Goal: Transaction & Acquisition: Purchase product/service

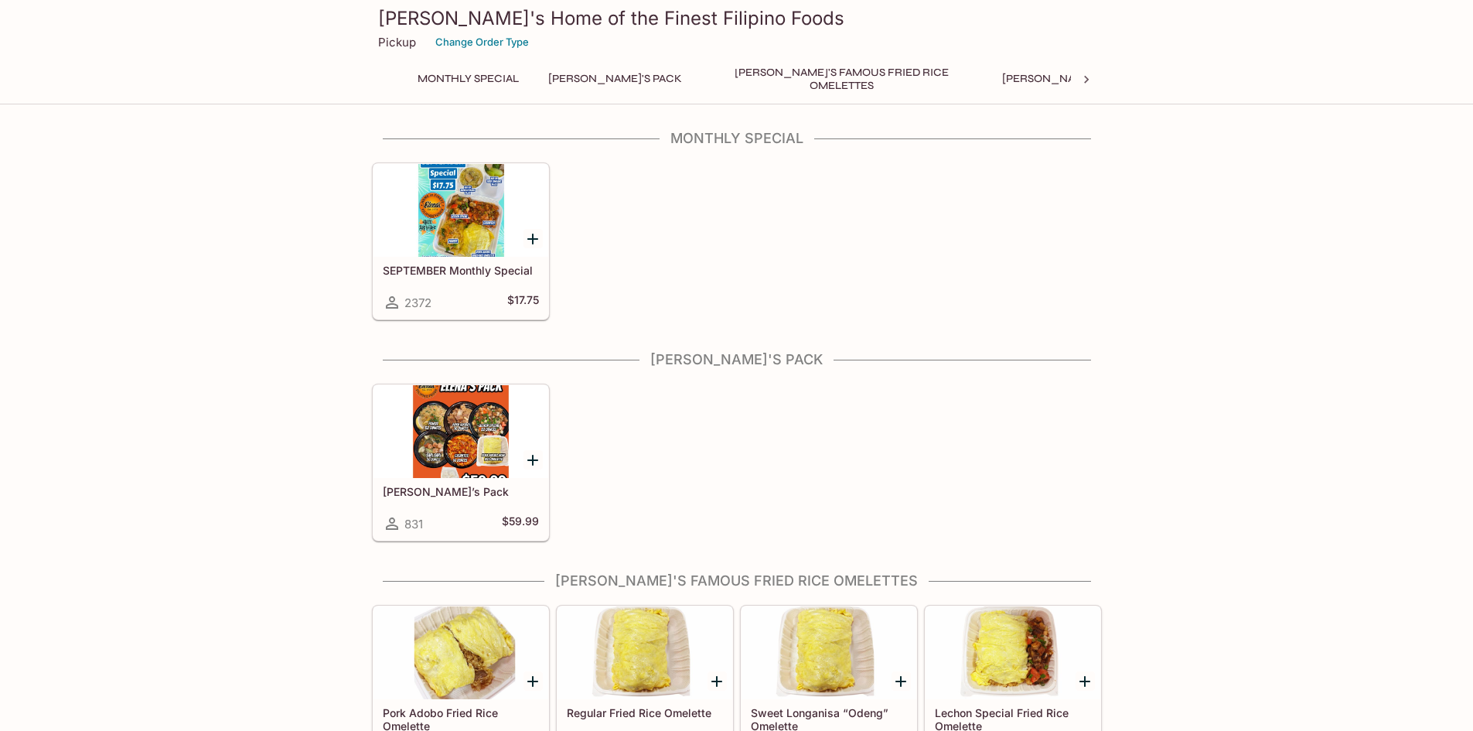
click at [480, 410] on div at bounding box center [460, 431] width 175 height 93
click at [445, 223] on div at bounding box center [460, 210] width 175 height 93
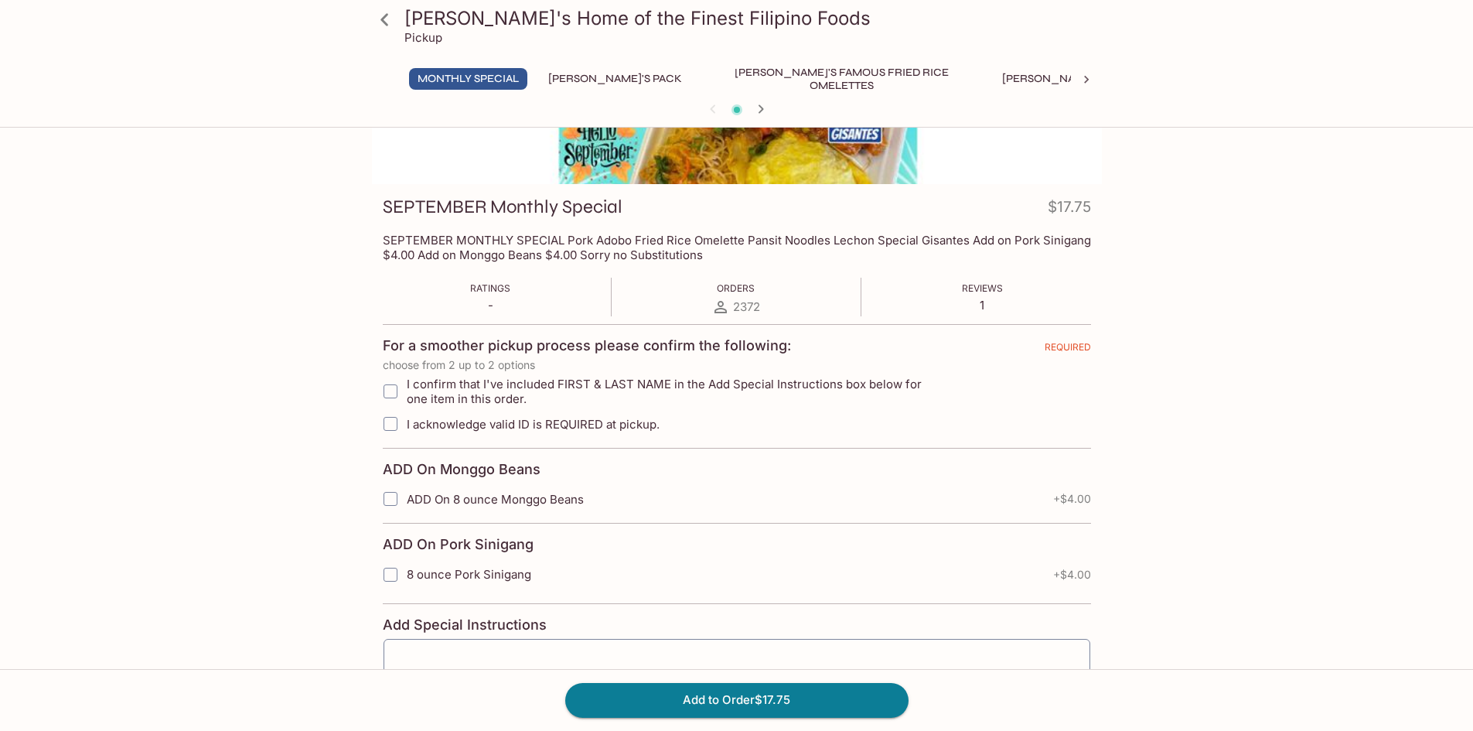
click at [388, 394] on input "I confirm that I've included FIRST & LAST NAME in the Add Special Instructions …" at bounding box center [390, 391] width 31 height 31
checkbox input "true"
click at [392, 424] on input "I acknowledge valid ID is REQUIRED at pickup." at bounding box center [390, 423] width 31 height 31
checkbox input "true"
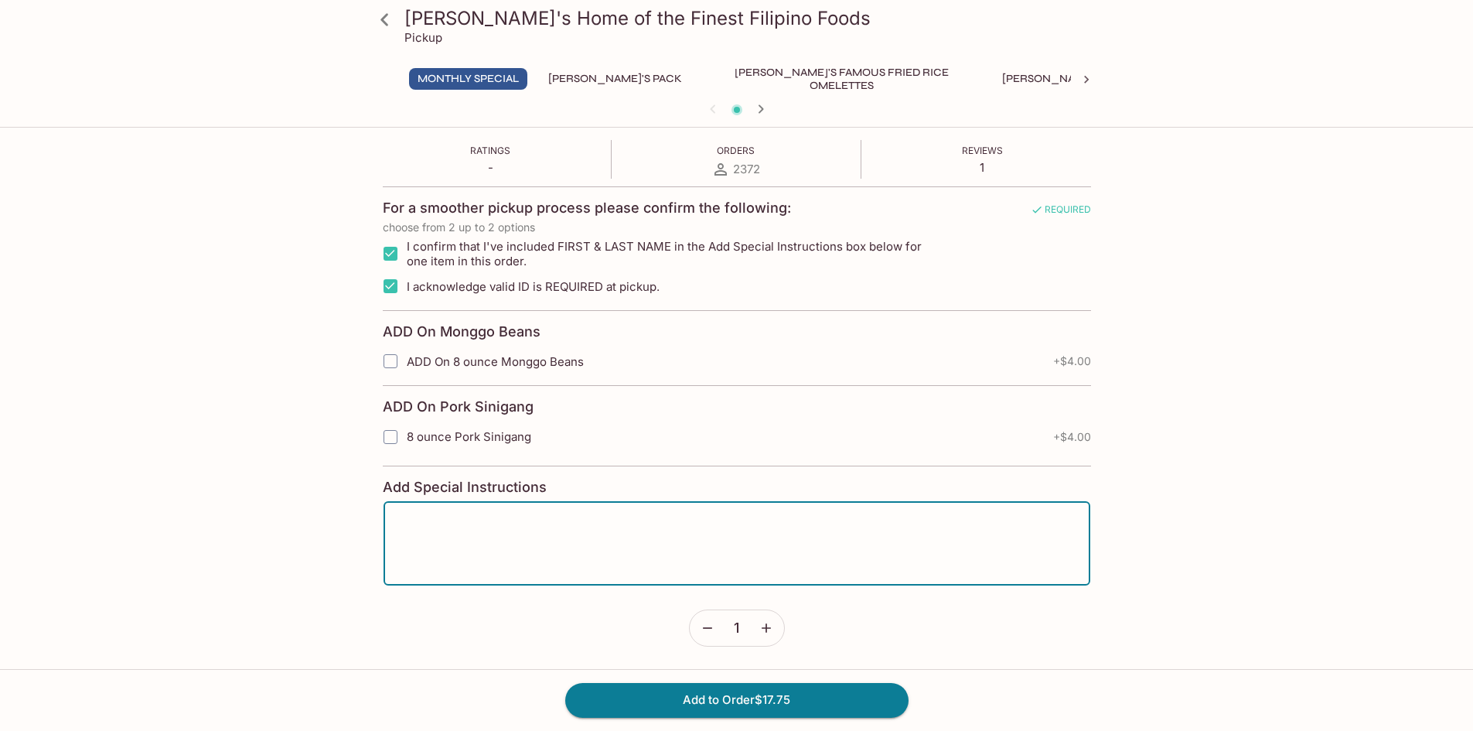
click at [537, 523] on textarea at bounding box center [736, 543] width 685 height 59
type textarea "[PERSON_NAME]"
click at [763, 692] on button "Add to Order $17.75" at bounding box center [736, 700] width 343 height 34
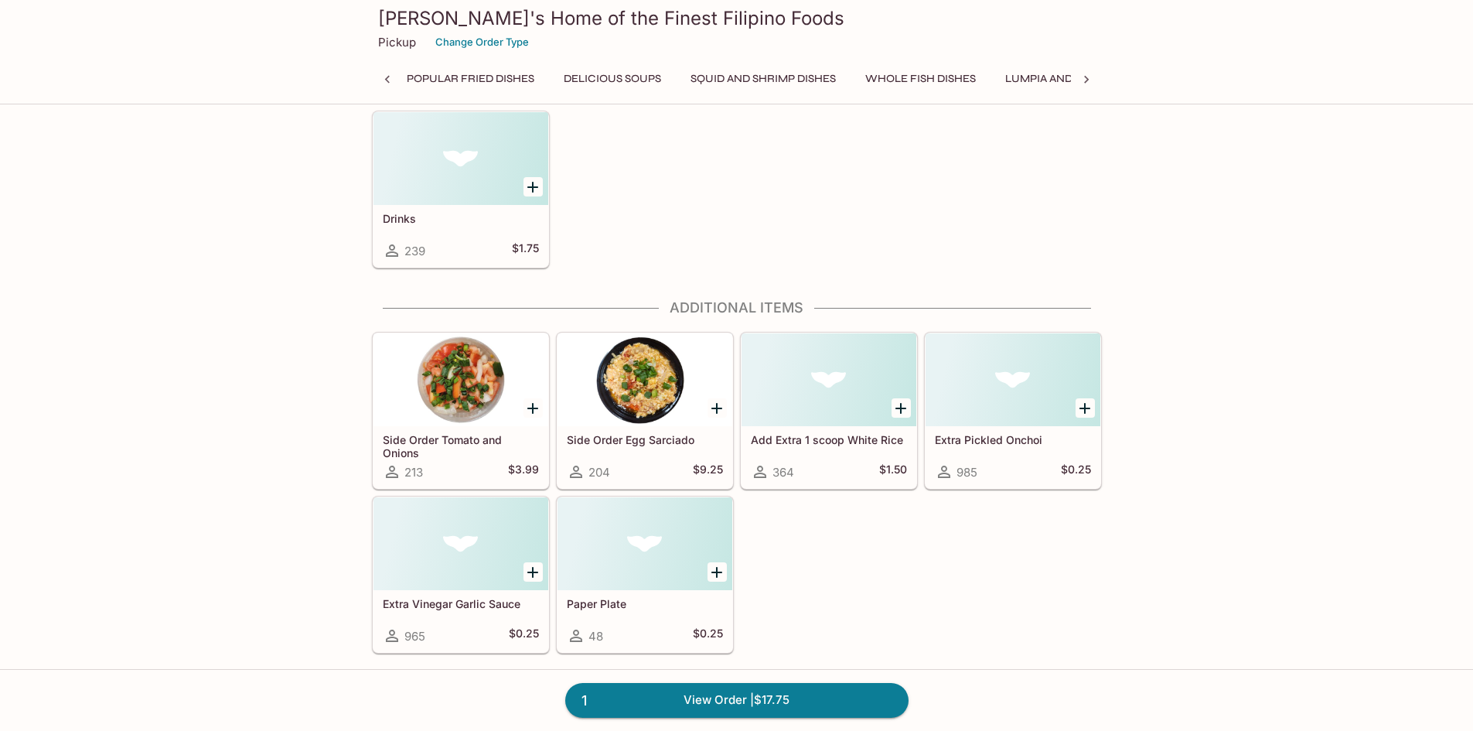
scroll to position [0, 1042]
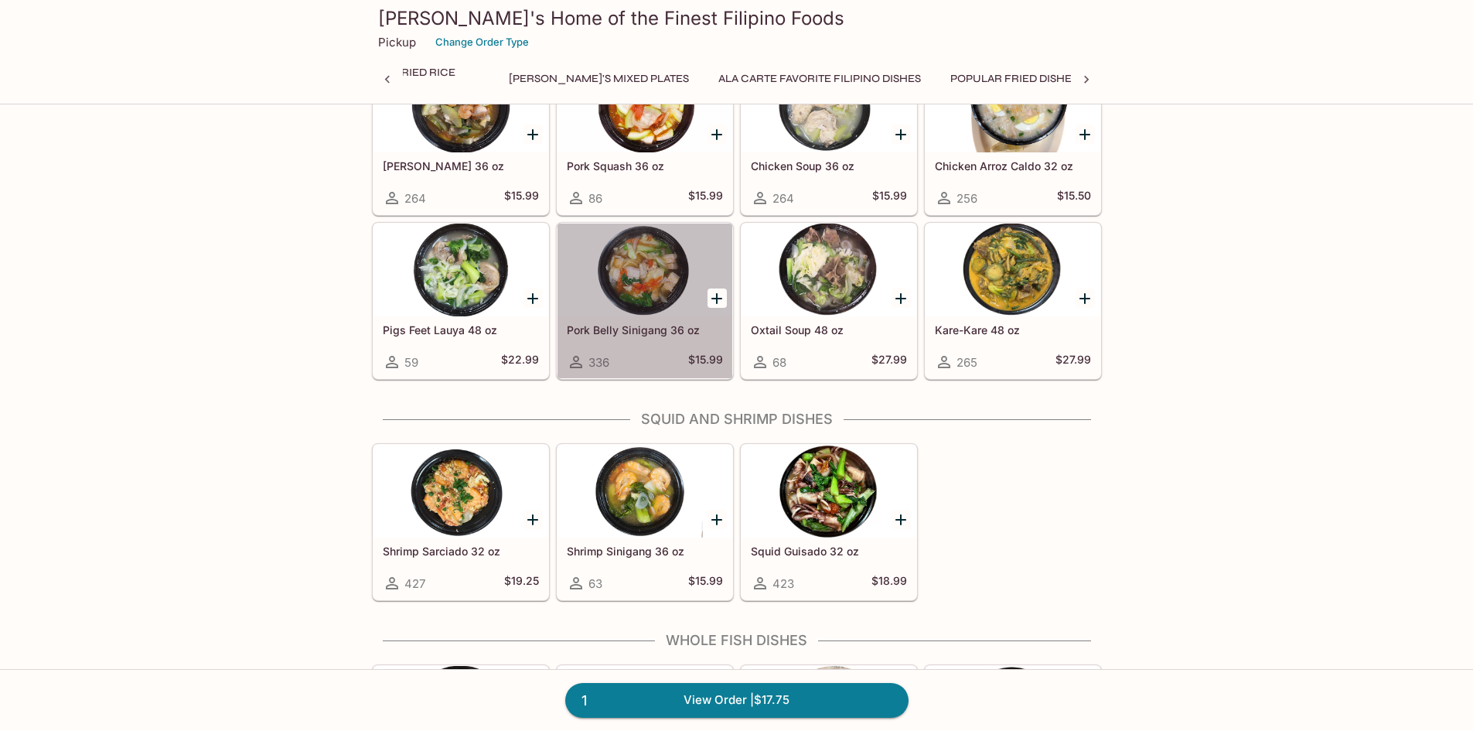
click at [664, 262] on div at bounding box center [644, 269] width 175 height 93
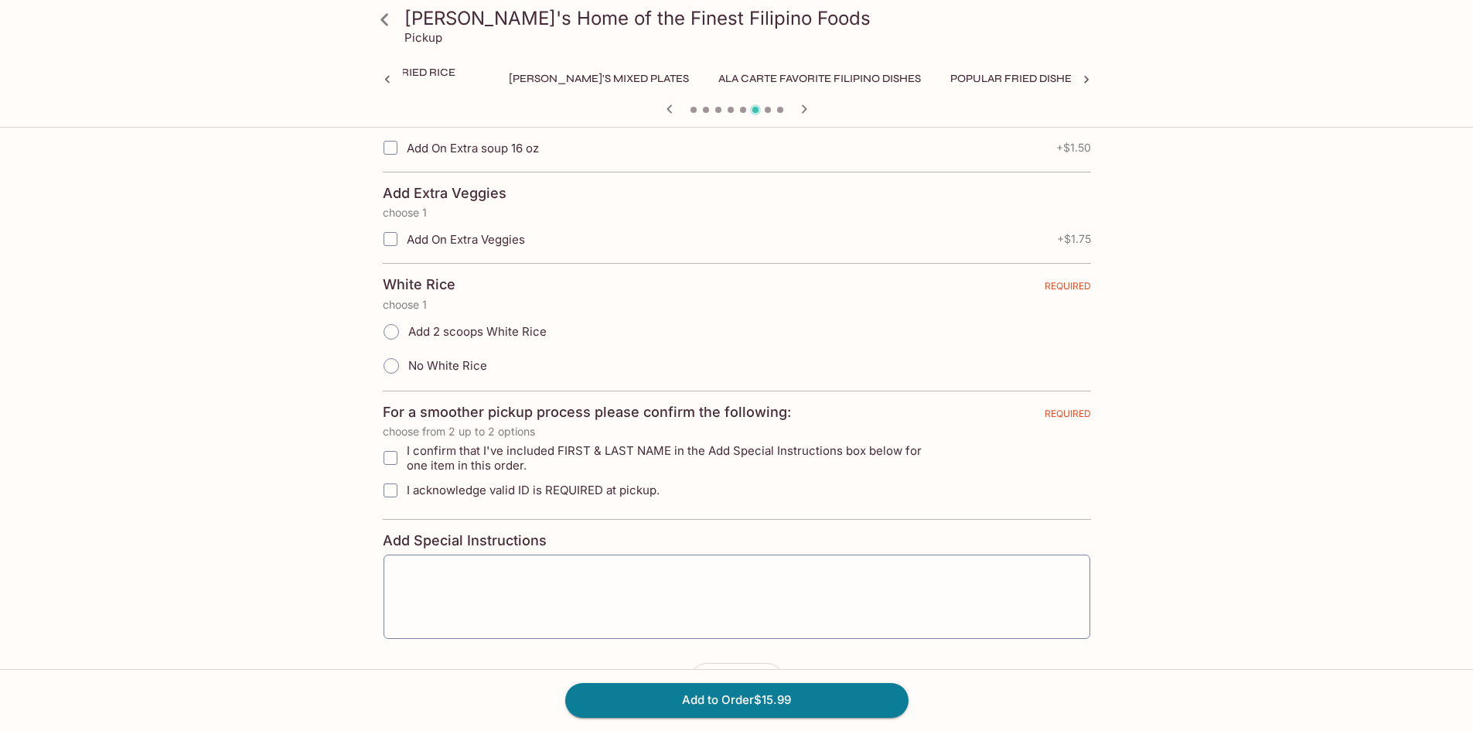
scroll to position [387, 0]
click at [390, 457] on input "I confirm that I've included FIRST & LAST NAME in the Add Special Instructions …" at bounding box center [390, 454] width 31 height 31
checkbox input "true"
click at [388, 488] on input "I acknowledge valid ID is REQUIRED at pickup." at bounding box center [390, 487] width 31 height 31
checkbox input "true"
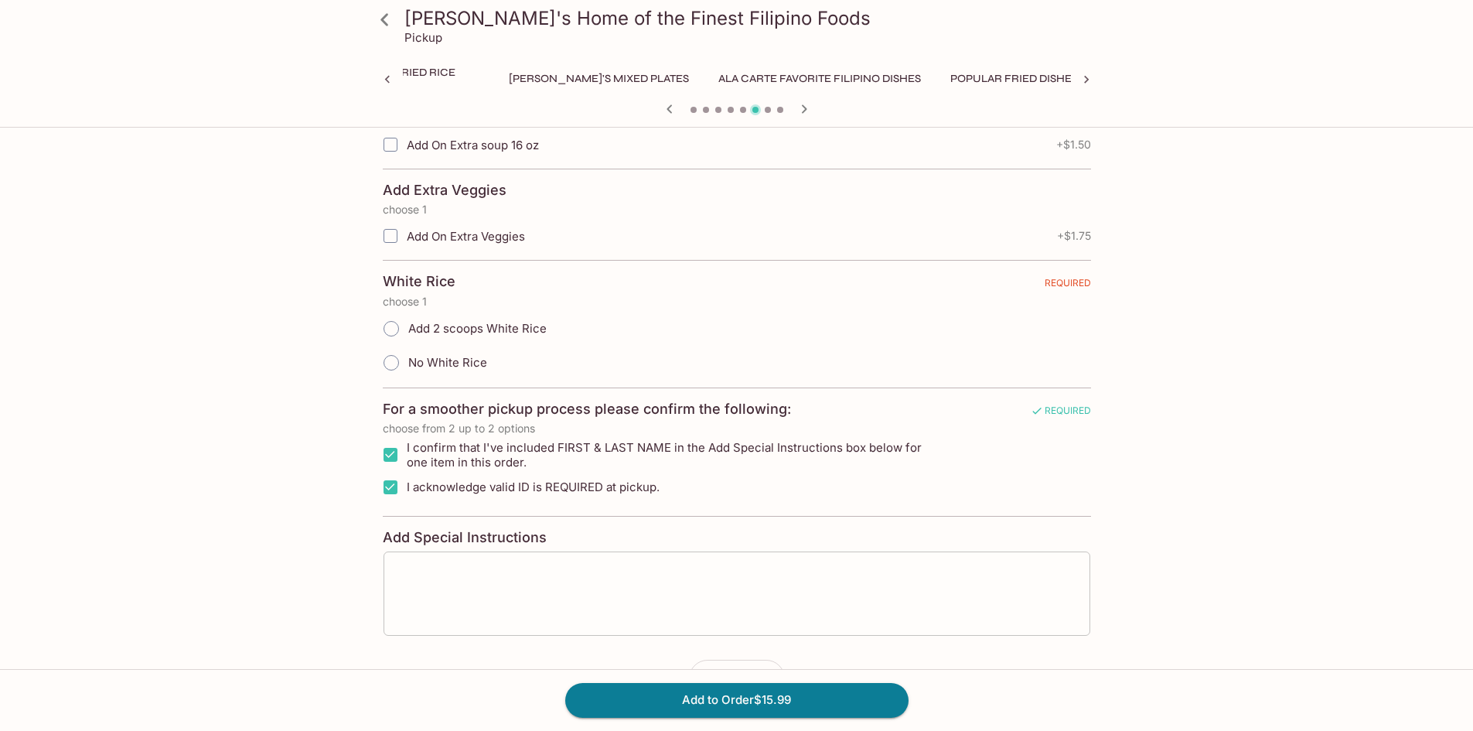
click at [403, 560] on div "x ​" at bounding box center [737, 593] width 708 height 86
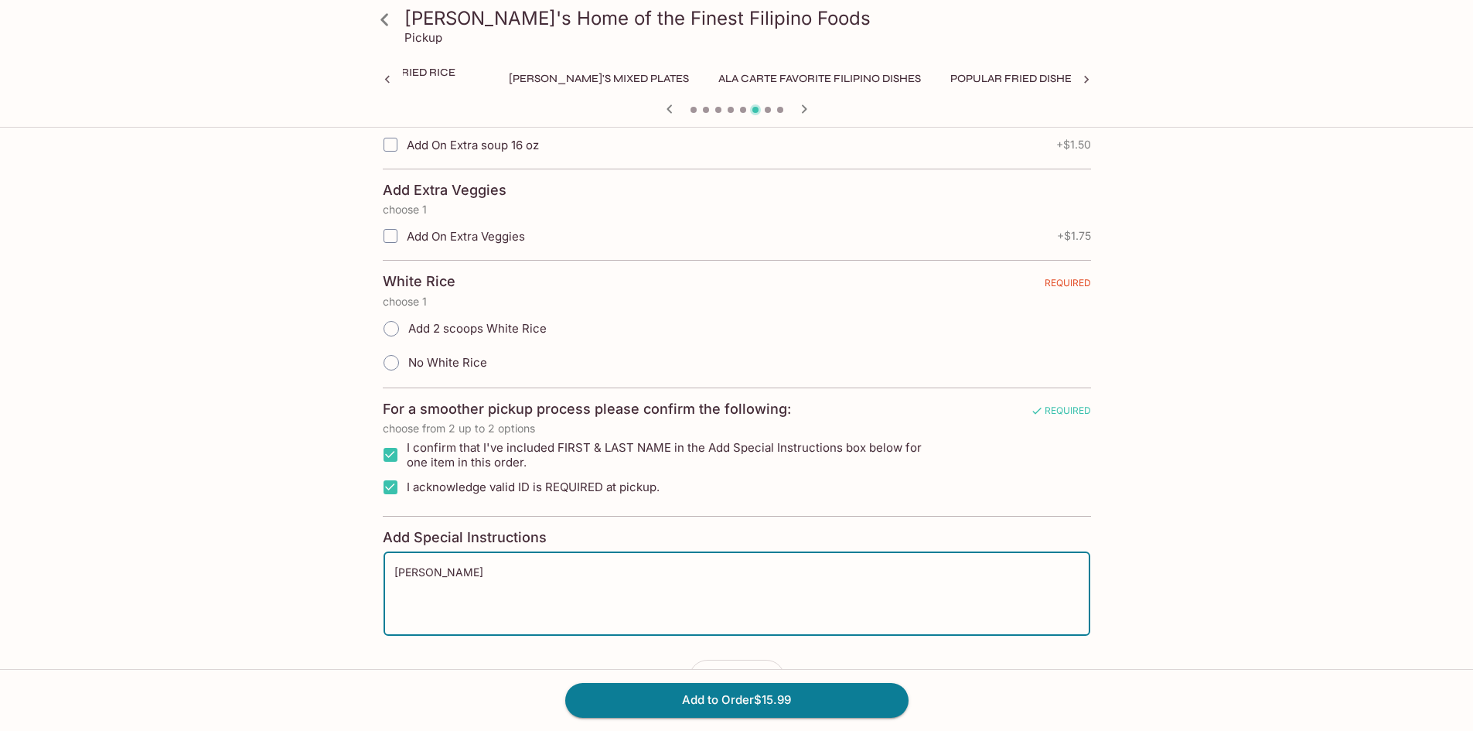
type textarea "[PERSON_NAME]"
click at [392, 363] on input "No White Rice" at bounding box center [391, 362] width 32 height 32
radio input "true"
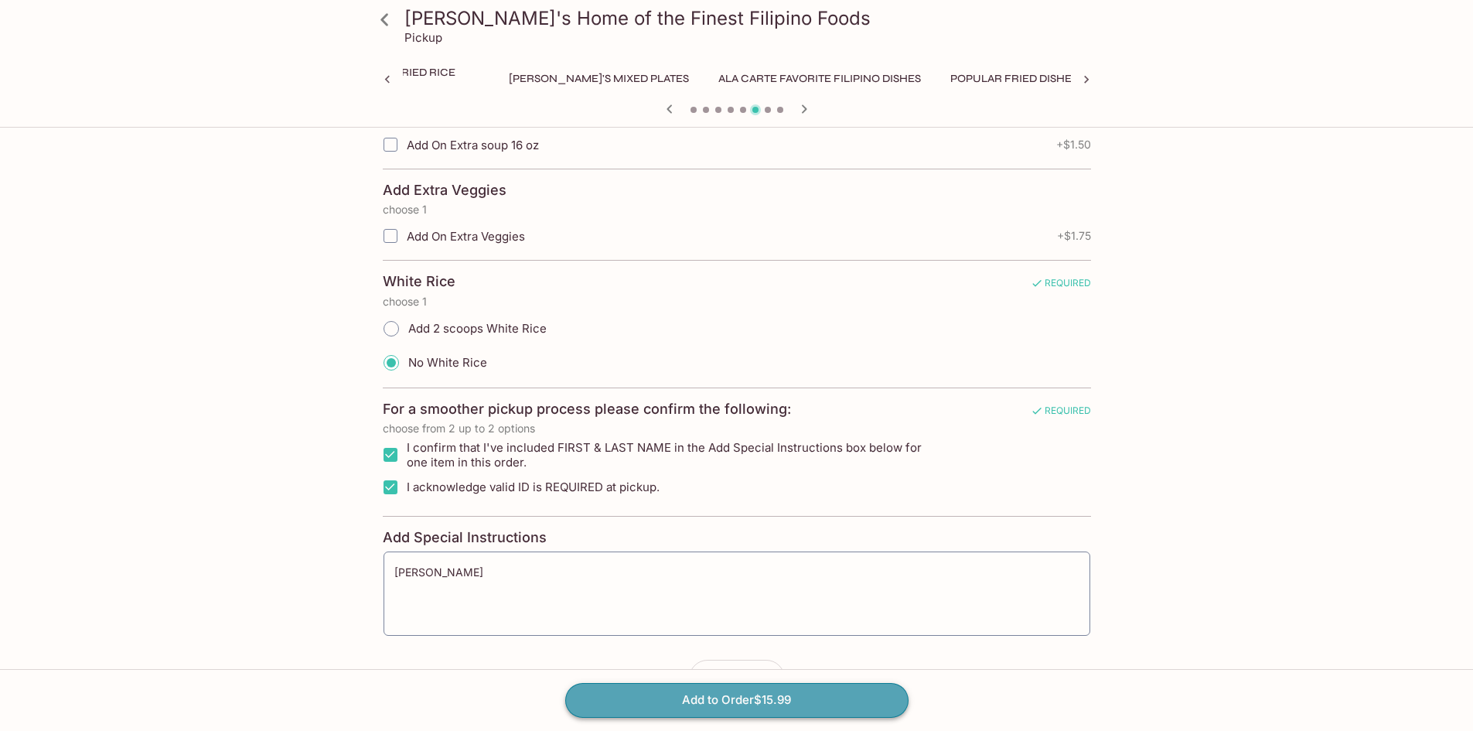
click at [713, 699] on button "Add to Order $15.99" at bounding box center [736, 700] width 343 height 34
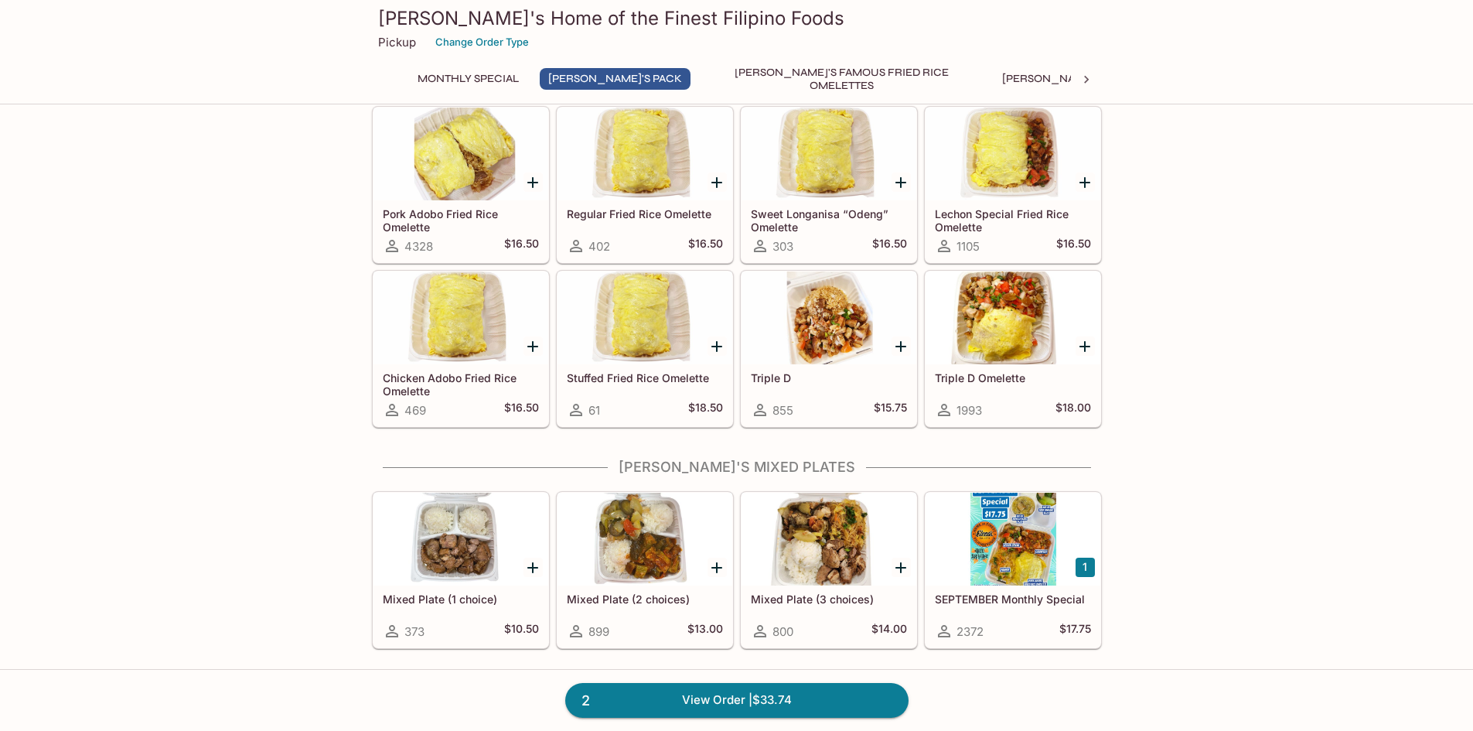
scroll to position [696, 0]
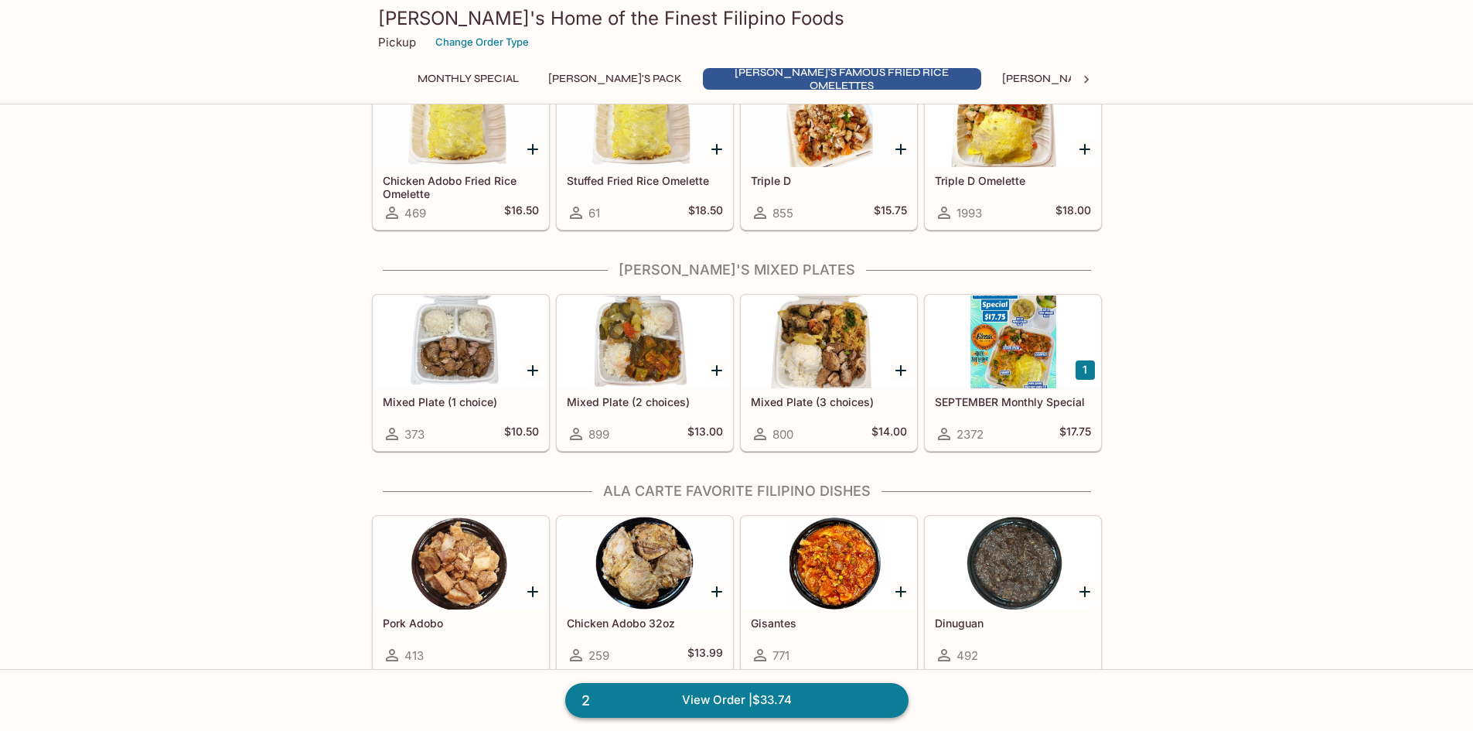
click at [715, 697] on link "2 View Order | $33.74" at bounding box center [736, 700] width 343 height 34
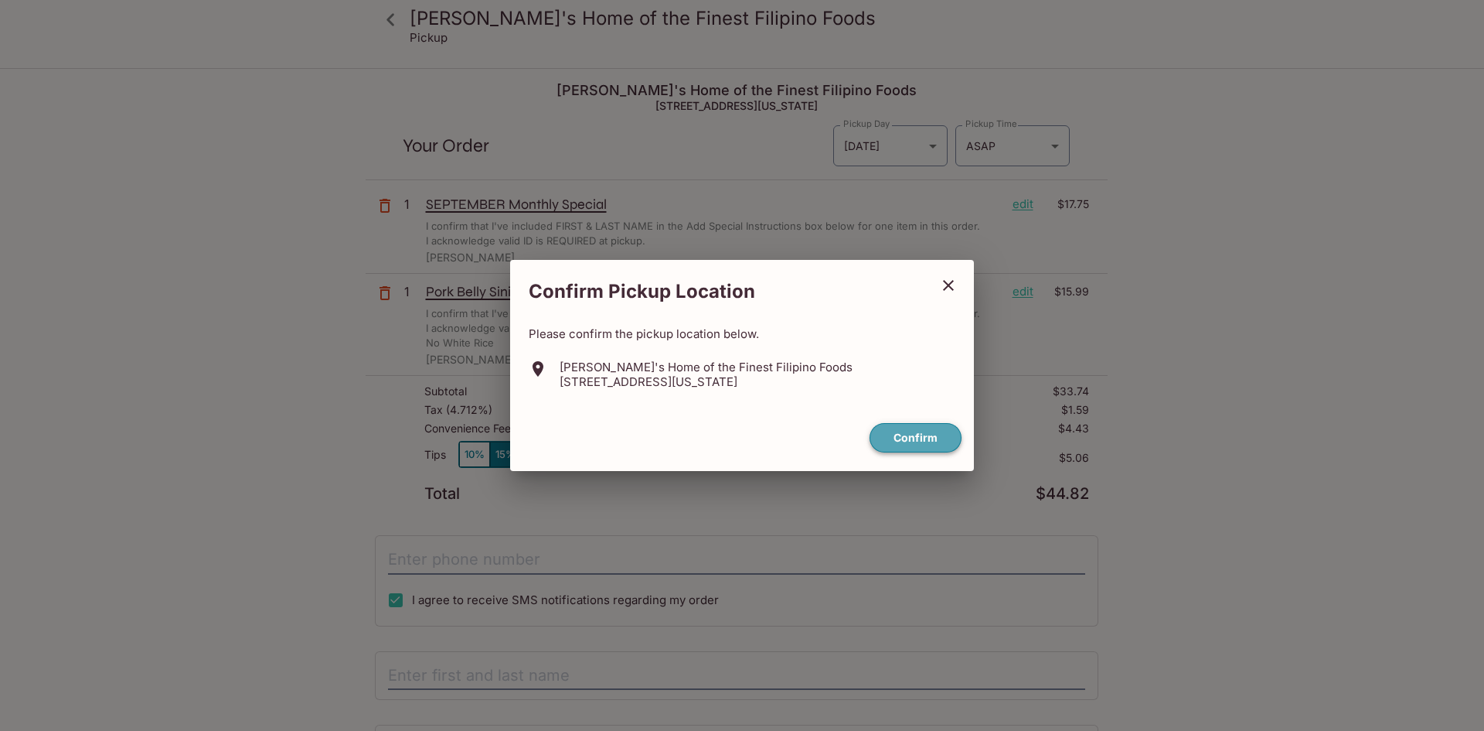
click at [911, 441] on button "Confirm" at bounding box center [916, 438] width 92 height 30
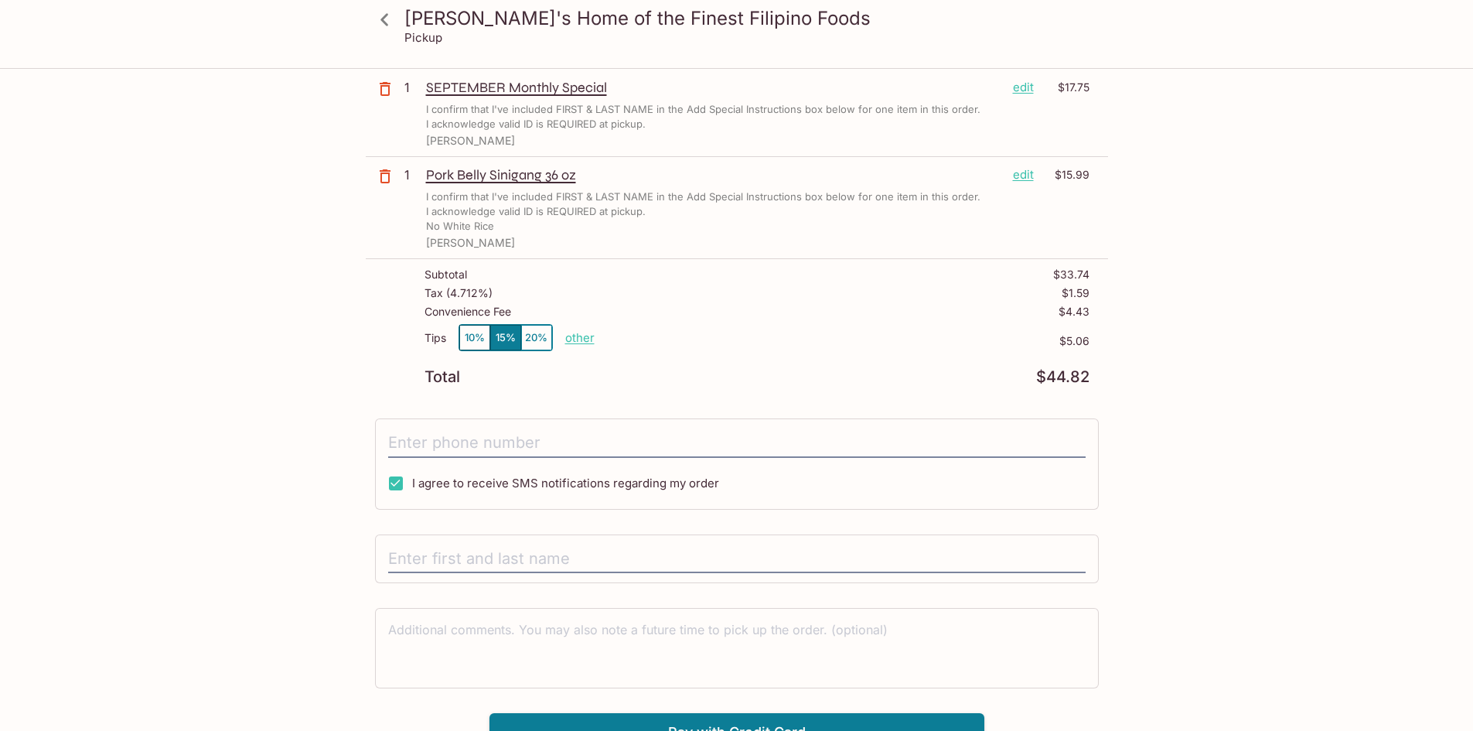
scroll to position [138, 0]
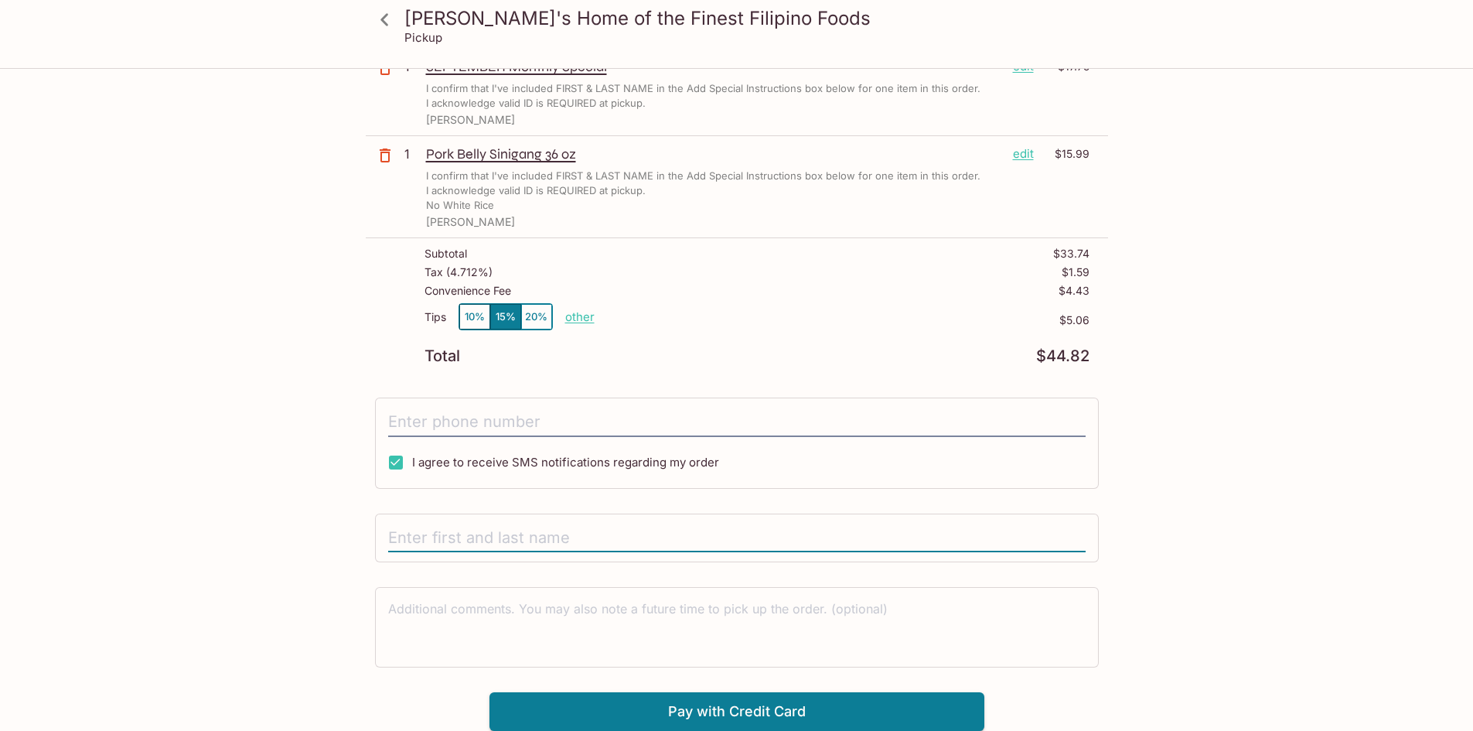
click at [454, 545] on input "text" at bounding box center [736, 537] width 697 height 29
type input "[PERSON_NAME]"
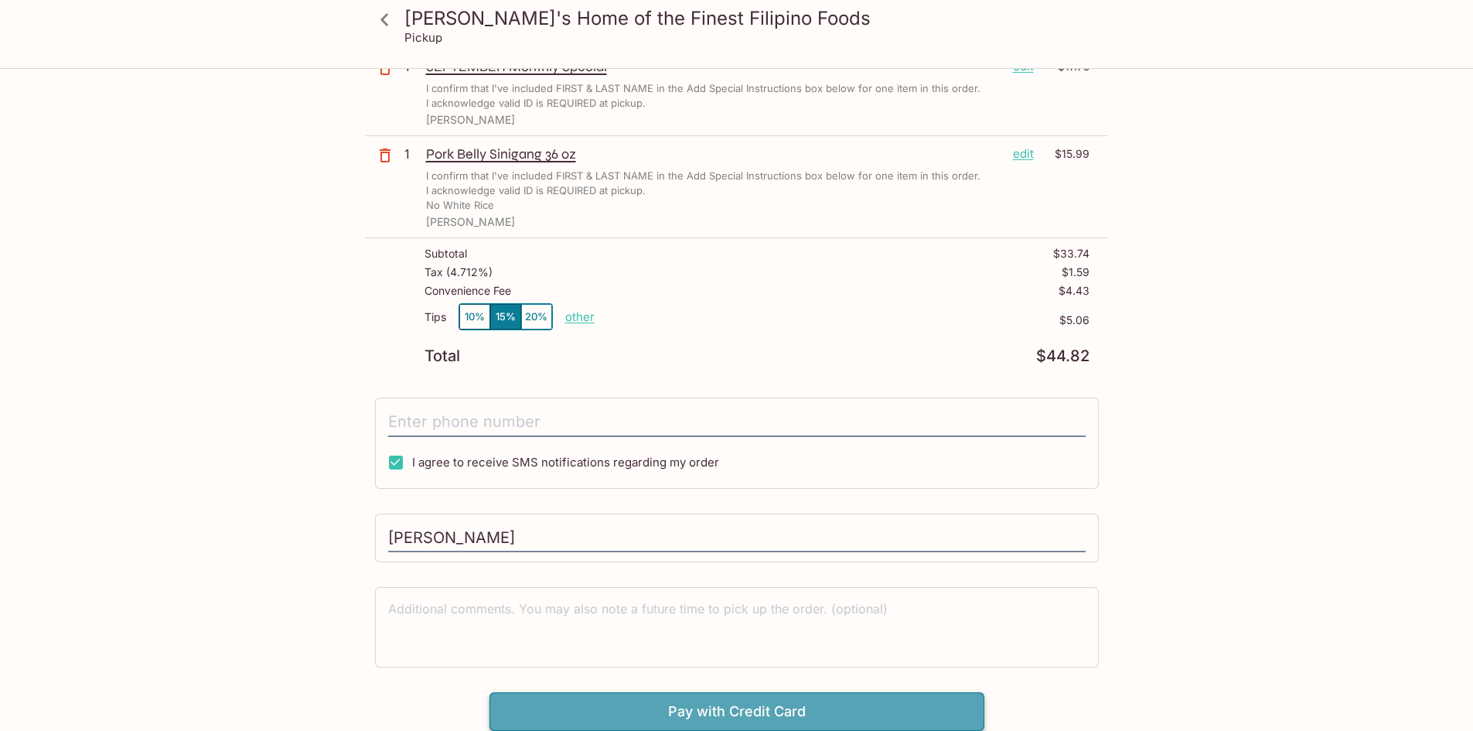
click at [661, 709] on button "Pay with Credit Card" at bounding box center [736, 711] width 495 height 39
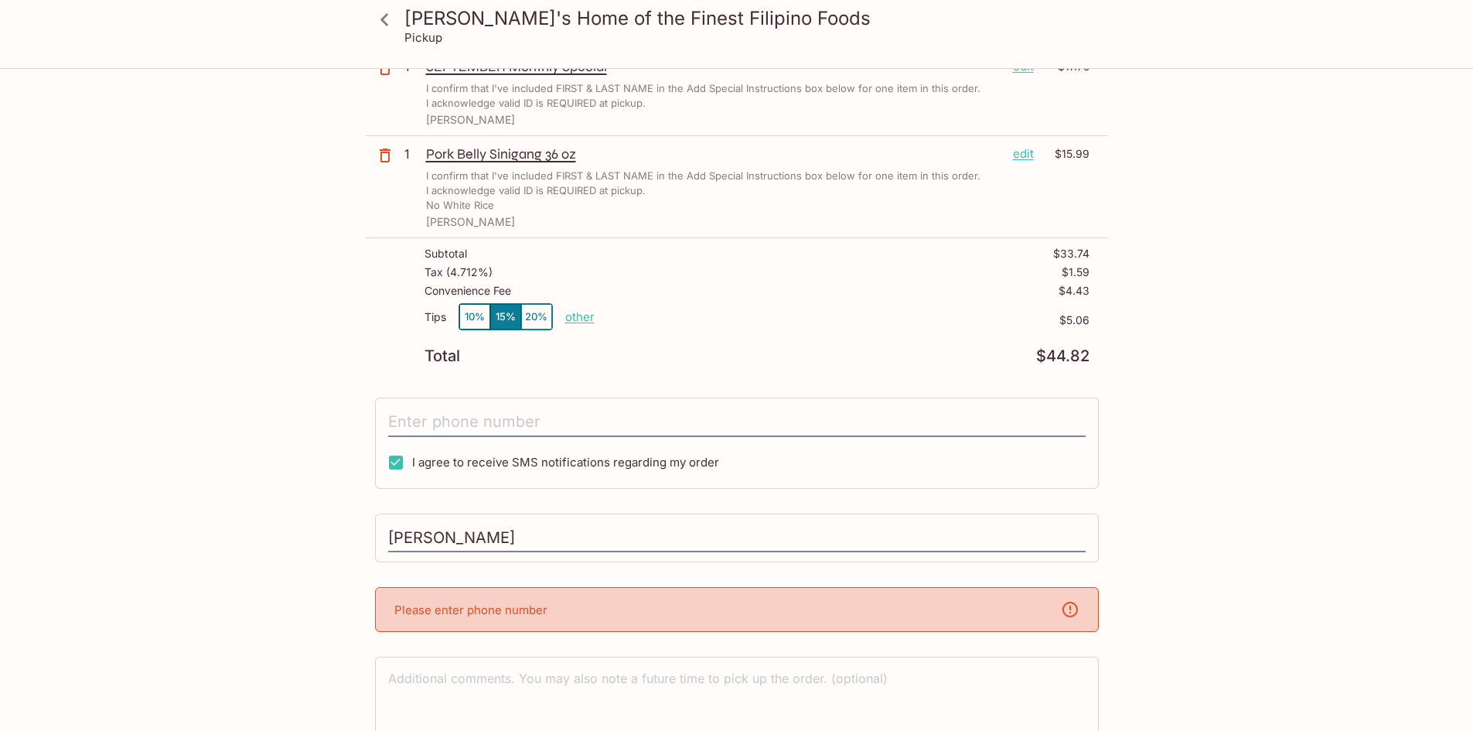
click at [557, 606] on div "Please enter phone number" at bounding box center [737, 609] width 724 height 45
click at [448, 604] on p "Please enter phone number" at bounding box center [470, 609] width 153 height 15
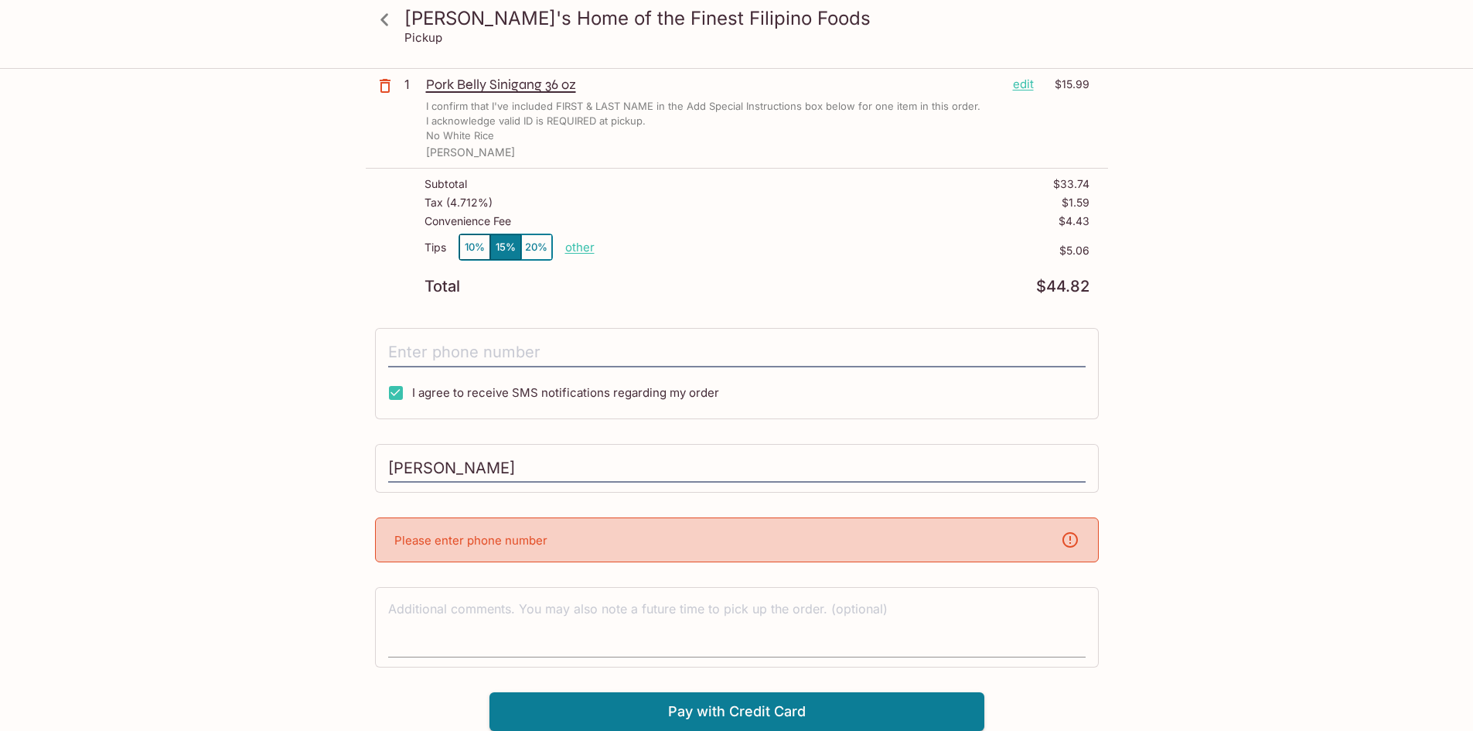
click at [538, 605] on textarea at bounding box center [736, 626] width 697 height 53
type textarea "[PHONE_NUMBER]"
drag, startPoint x: 466, startPoint y: 606, endPoint x: 245, endPoint y: 587, distance: 221.9
click at [247, 587] on div "[PERSON_NAME]'s Home of the Finest Filipino Foods Pickup [PERSON_NAME]'s Home o…" at bounding box center [737, 296] width 990 height 868
click at [574, 351] on input "tel" at bounding box center [736, 352] width 697 height 29
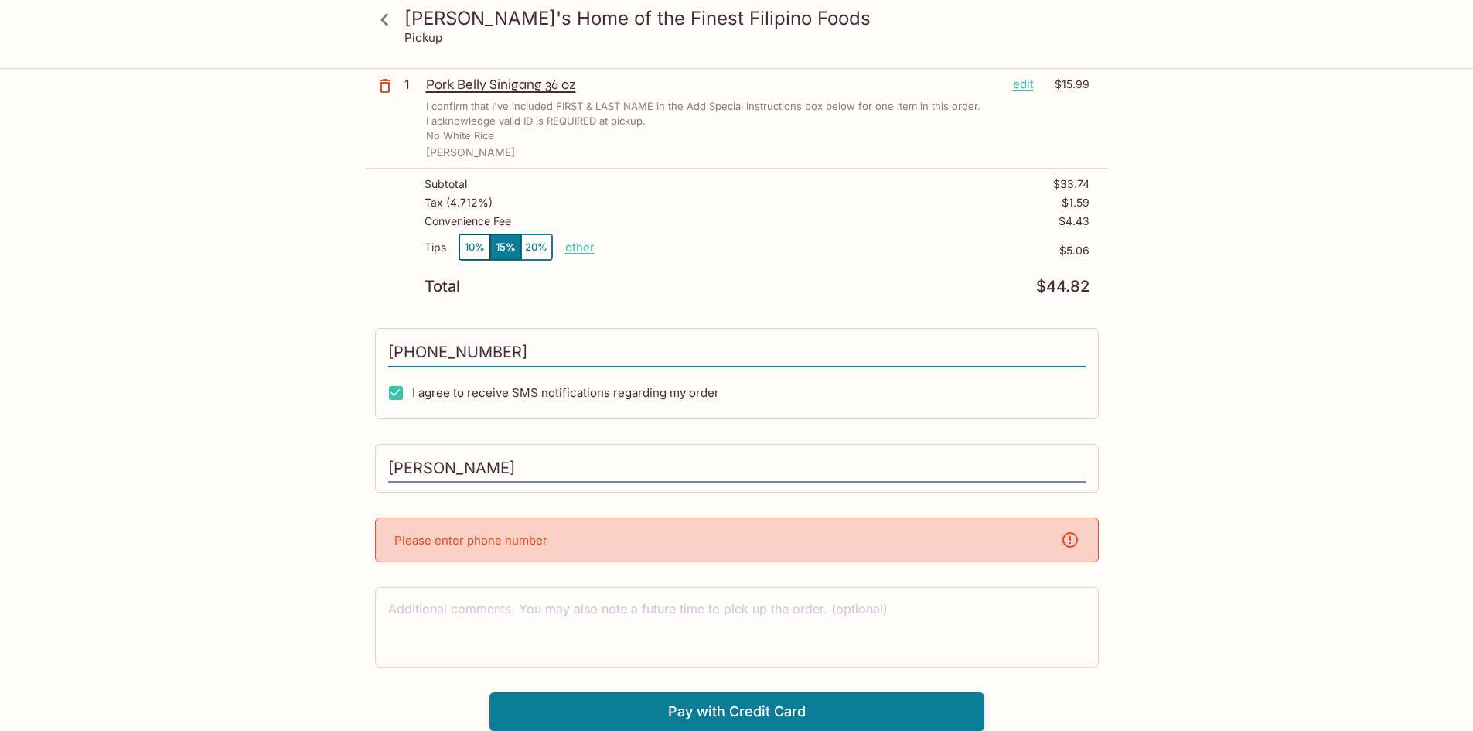
scroll to position [138, 0]
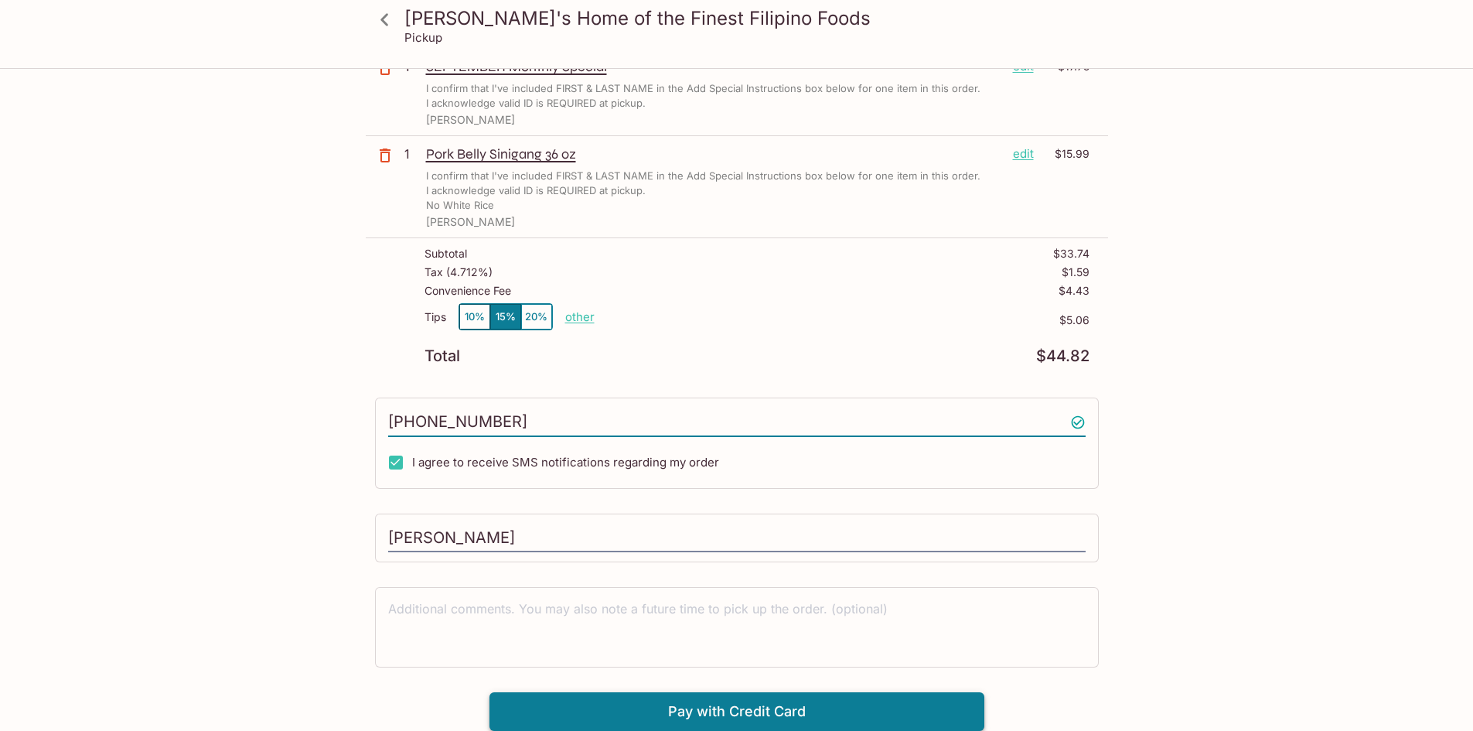
type input "[PHONE_NUMBER]"
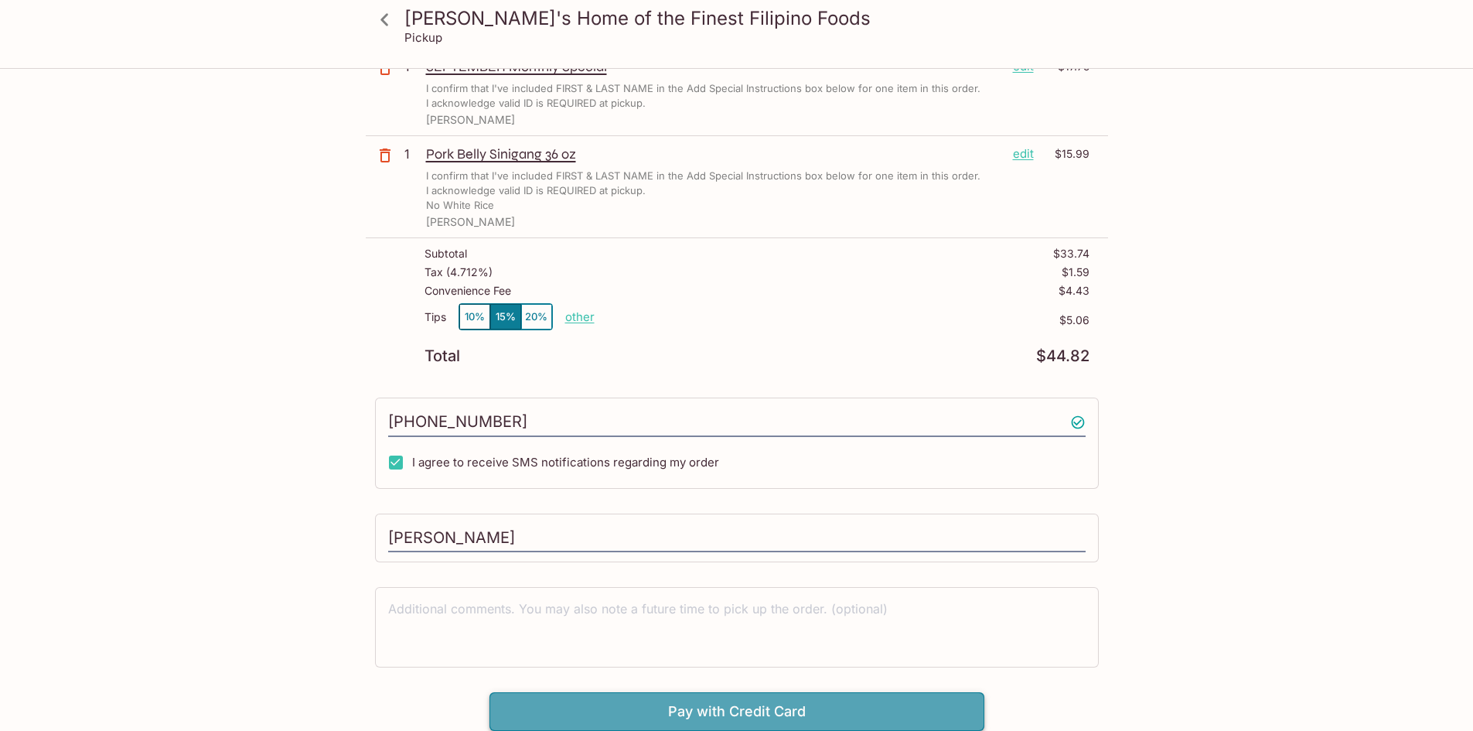
click at [727, 711] on button "Pay with Credit Card" at bounding box center [736, 711] width 495 height 39
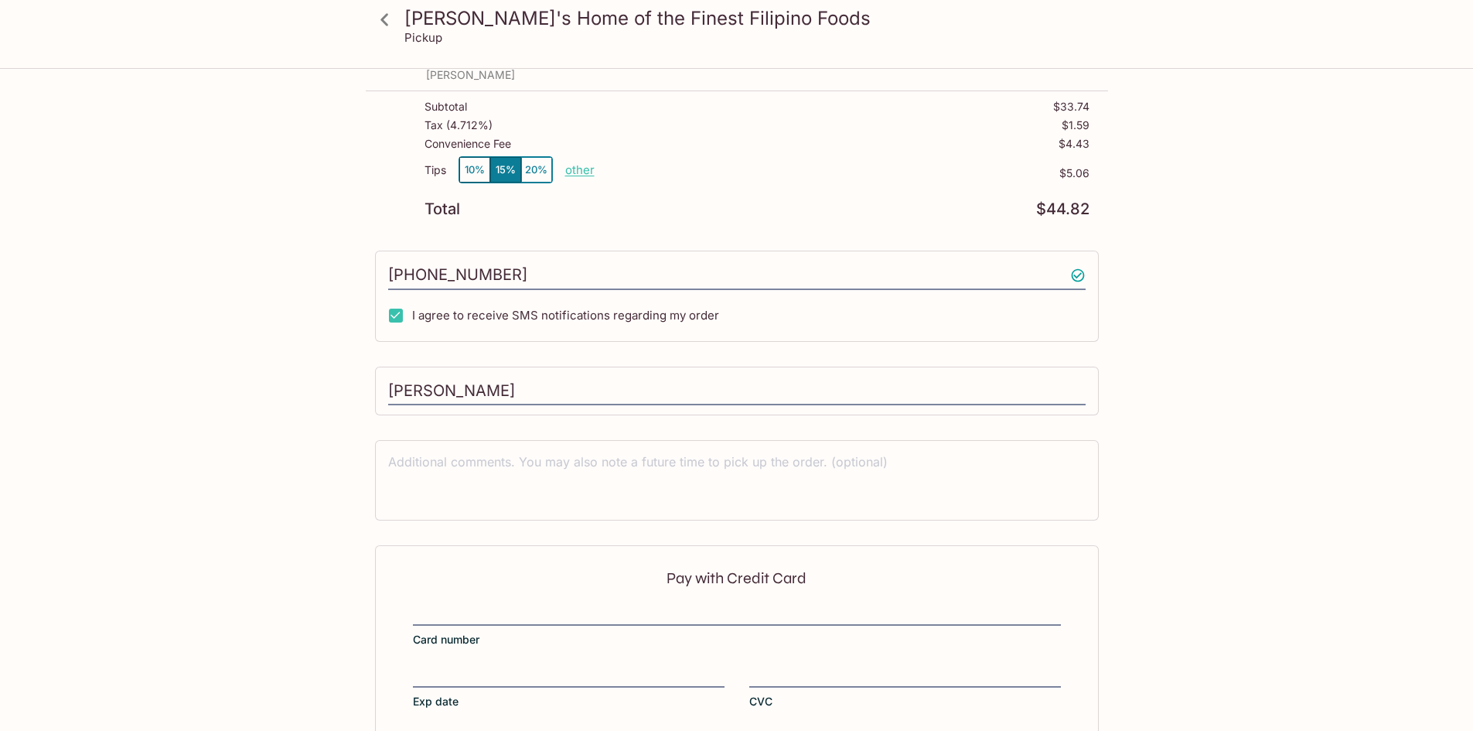
scroll to position [370, 0]
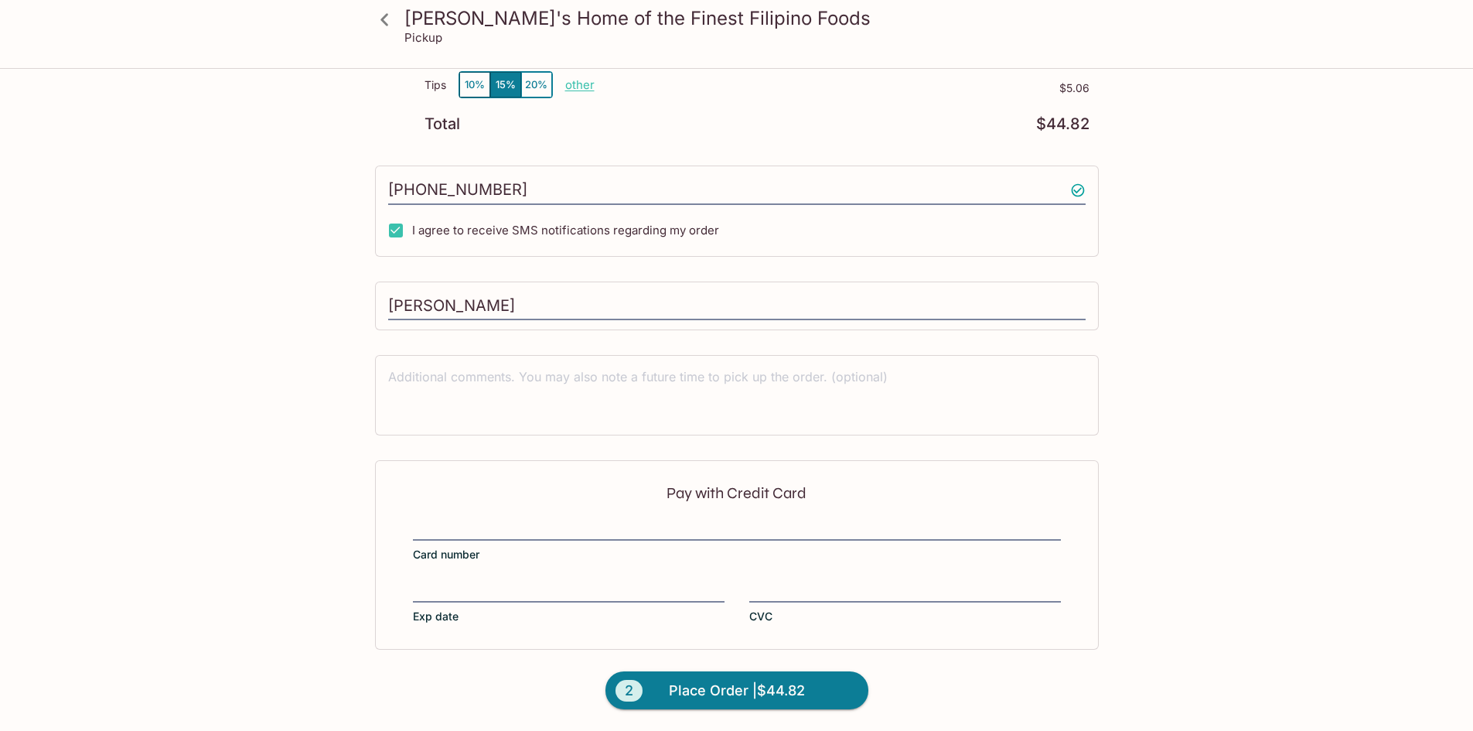
click at [571, 516] on div "Pay with Credit Card Card number Exp date CVC" at bounding box center [737, 554] width 724 height 189
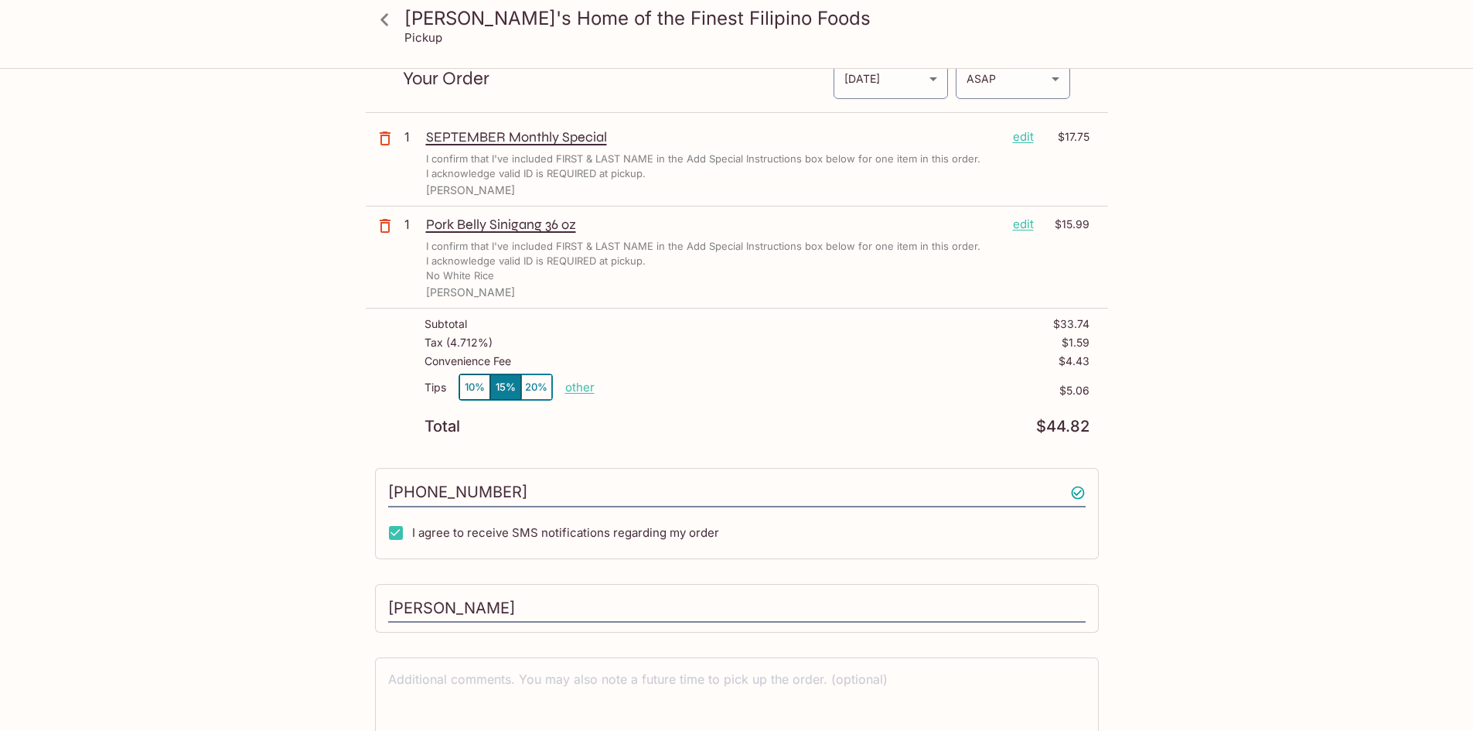
scroll to position [0, 0]
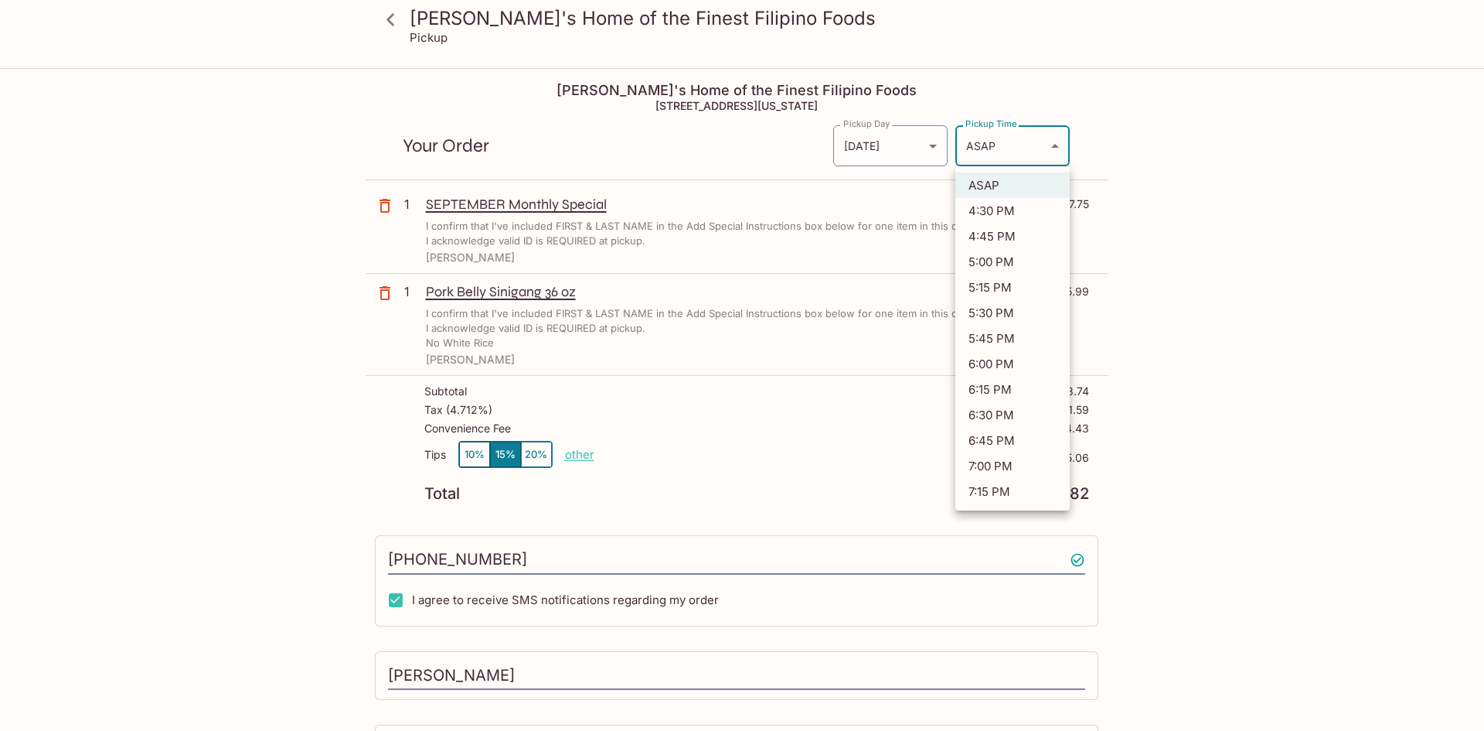
click at [1048, 145] on body "[PERSON_NAME]'s Home of the Finest Filipino Foods Pickup [PERSON_NAME]'s Home o…" at bounding box center [742, 435] width 1484 height 731
click at [1007, 316] on li "5:30 PM" at bounding box center [1013, 313] width 114 height 26
type input "[DATE]T03:30:13.000000Z"
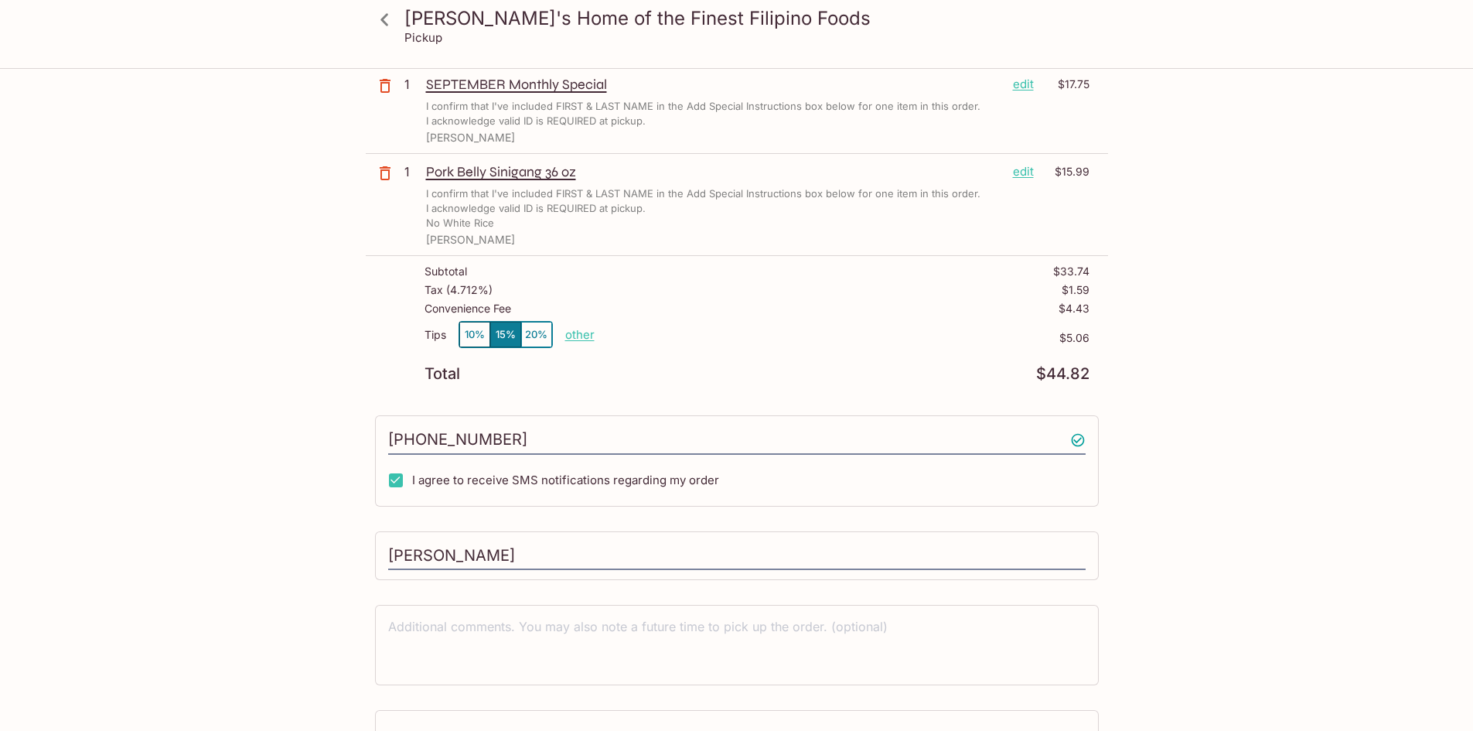
scroll to position [370, 0]
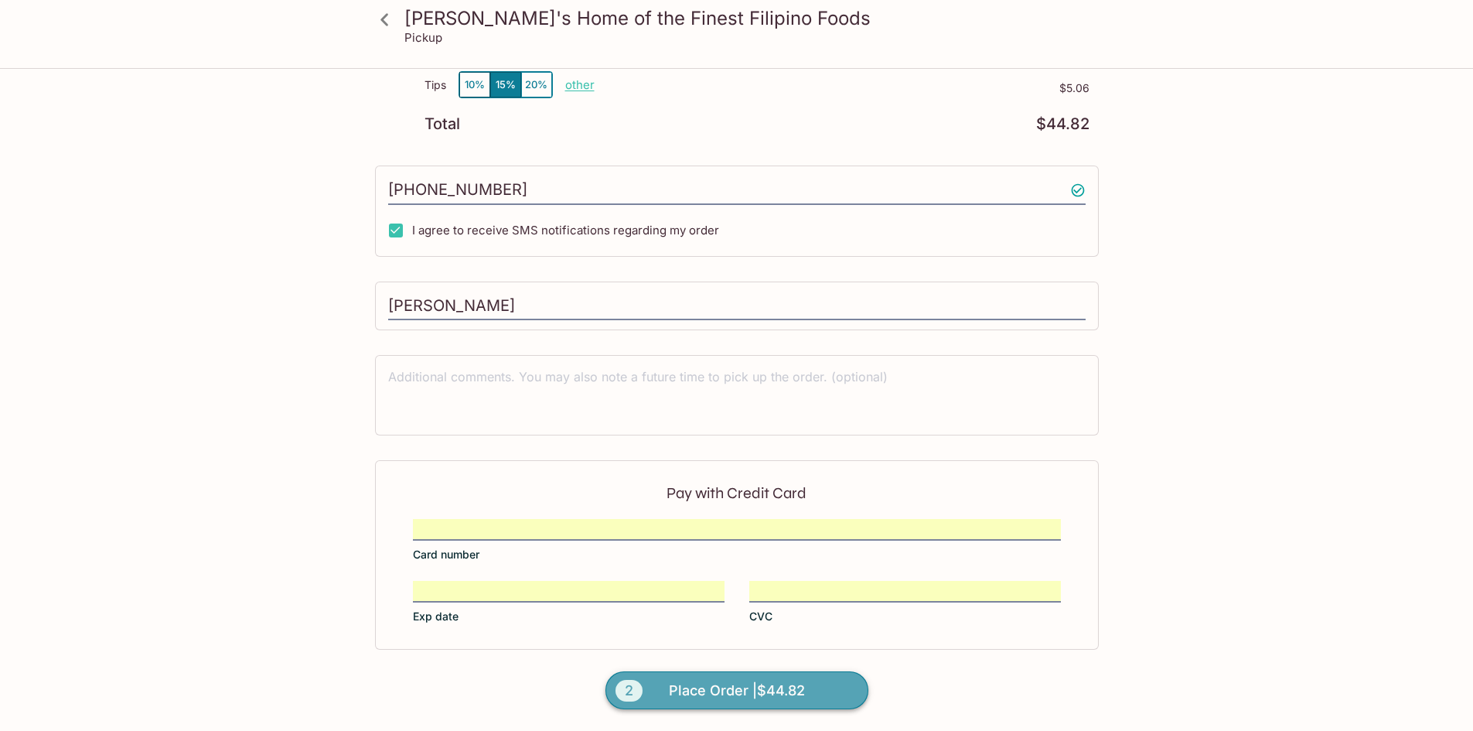
click at [755, 691] on span "Place Order | $44.82" at bounding box center [737, 690] width 136 height 25
